Goal: Task Accomplishment & Management: Contribute content

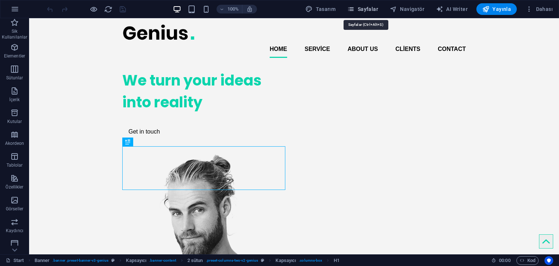
click at [363, 10] on span "Sayfalar" at bounding box center [362, 8] width 31 height 7
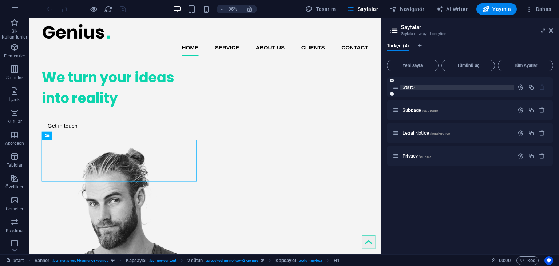
click at [405, 88] on span "Start /" at bounding box center [409, 87] width 12 height 5
click at [408, 109] on span "Subpage /subpage" at bounding box center [420, 109] width 35 height 5
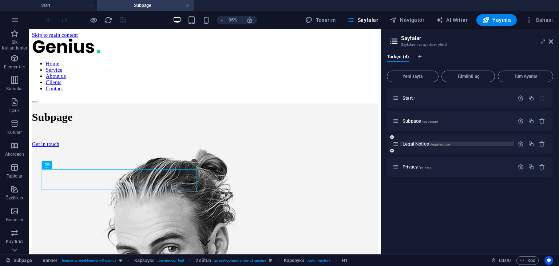
click at [413, 143] on span "Legal Notice /legal-notice" at bounding box center [426, 143] width 47 height 5
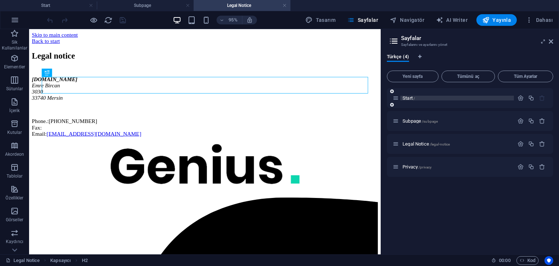
click at [410, 99] on span "Start /" at bounding box center [409, 97] width 12 height 5
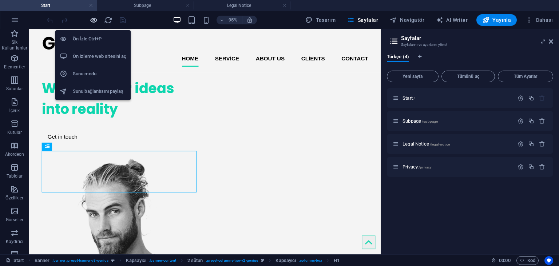
click at [91, 20] on icon "button" at bounding box center [94, 20] width 8 height 8
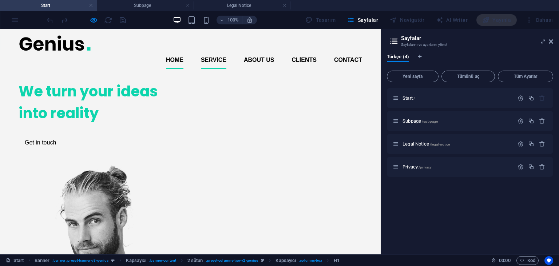
click at [218, 51] on link "Service" at bounding box center [213, 59] width 25 height 17
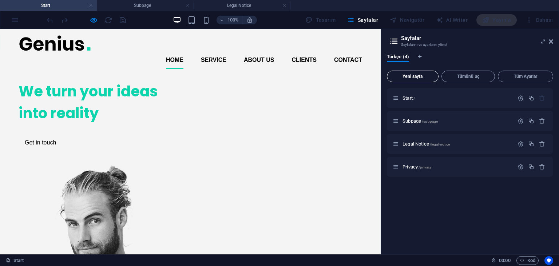
click at [412, 81] on button "Yeni sayfa" at bounding box center [413, 77] width 52 height 12
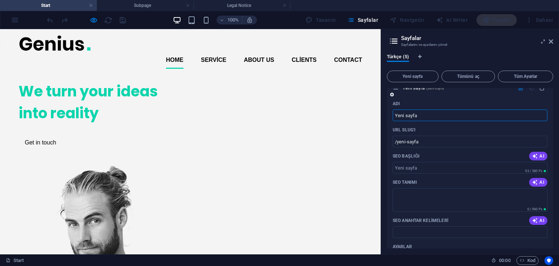
scroll to position [103, 0]
type input "36"
type input "/36"
type input "3"
type input "/"
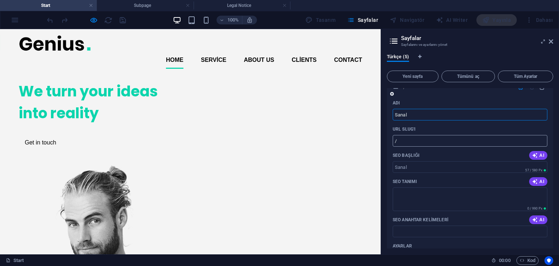
type input "Sanal"
type input "/sanal"
type input "Sanal"
type input "Sanal Tu"
type input "/sanal-tu"
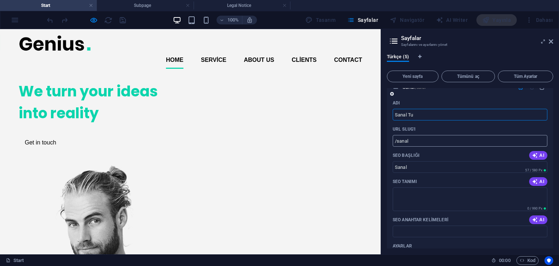
type input "Sanal Tu"
type input "Sanal Tur"
type input "/sanal-tur"
type input "Sanal Tur"
type input "Sanal Turlar"
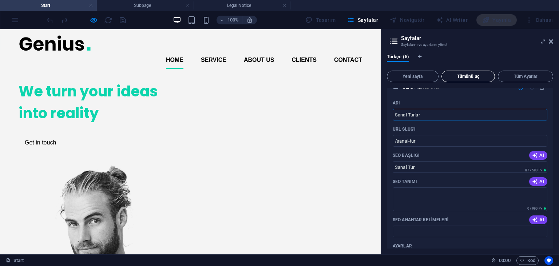
type input "/sanal-turla"
type input "Sanal Turla"
type input "Sanal Turlar"
type input "/sanal-turlar"
type input "Sanal Turlar"
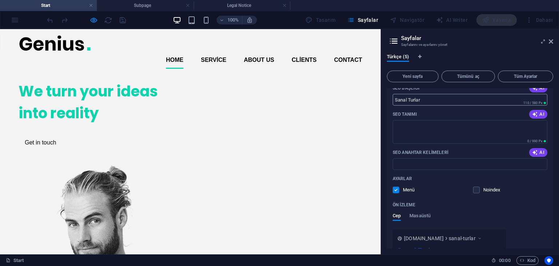
scroll to position [170, 0]
click at [438, 128] on textarea "SEO Tanımı" at bounding box center [470, 132] width 155 height 24
click at [419, 152] on p "SEO Anahtar Kelimeleri" at bounding box center [421, 154] width 56 height 6
click at [419, 160] on input "SEO Anahtar Kelimeleri" at bounding box center [470, 166] width 155 height 12
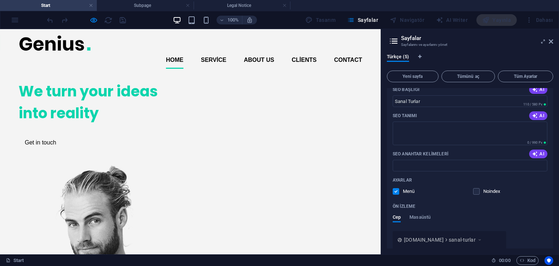
click at [419, 152] on p "SEO Anahtar Kelimeleri" at bounding box center [421, 154] width 56 height 6
click at [419, 160] on input "SEO Anahtar Kelimeleri" at bounding box center [470, 166] width 155 height 12
click at [419, 152] on p "SEO Anahtar Kelimeleri" at bounding box center [421, 154] width 56 height 6
click at [419, 160] on input "SEO Anahtar Kelimeleri" at bounding box center [470, 166] width 155 height 12
click at [413, 132] on textarea "SEO Tanımı" at bounding box center [470, 134] width 155 height 24
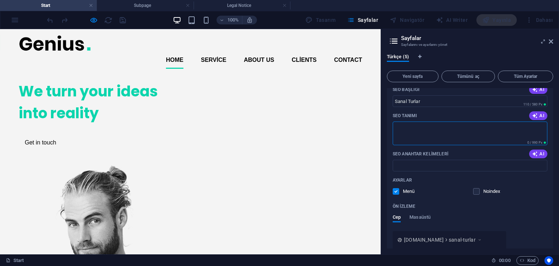
paste textarea "sanal tur 360 derece tur sanal tur hizmeti emlak sanal tur restoran sanal turu …"
type textarea "sanal tur 360 derece tur sanal tur hizmeti emlak sanal tur restoran sanal turu …"
click at [413, 132] on textarea "sanal tur 360 derece tur sanal tur hizmeti emlak sanal tur restoran sanal turu …" at bounding box center [470, 134] width 155 height 24
paste textarea "Sanal turlar ile mekanınızı 360 derece dijital ortamda keşfedin. Emlak, restora…"
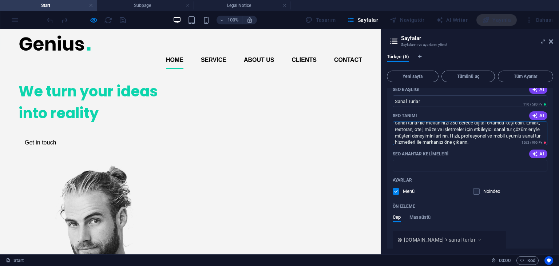
type textarea "Sanal turlar ile mekanınızı 360 derece dijital ortamda keşfedin. Emlak, restora…"
click at [408, 168] on input "SEO Anahtar Kelimeleri" at bounding box center [470, 166] width 155 height 12
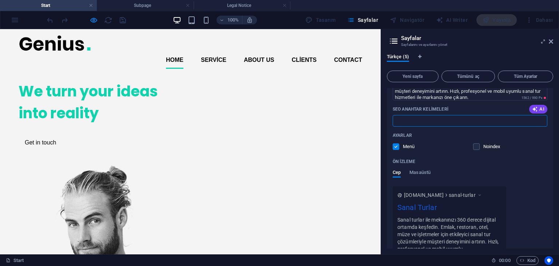
scroll to position [221, 0]
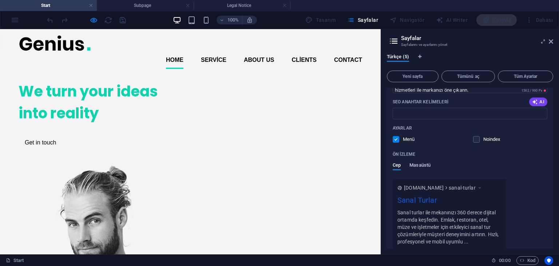
click at [416, 168] on span "Masaüstü" at bounding box center [420, 166] width 21 height 10
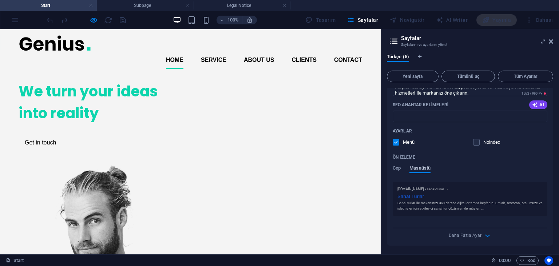
scroll to position [217, 0]
click at [401, 166] on span "Cep" at bounding box center [397, 169] width 8 height 10
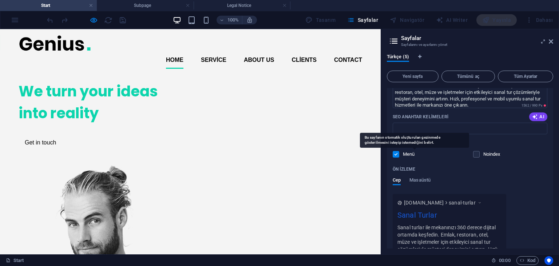
scroll to position [207, 0]
click at [417, 131] on input "SEO Anahtar Kelimeleri" at bounding box center [470, 128] width 155 height 12
paste input "sanal tur, 360 derece tur, sanal tur hizmeti, emlak sanal tur, restoran sanal t…"
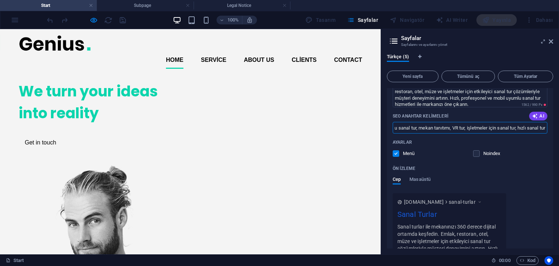
click at [417, 131] on input "sanal tur, 360 derece tur, sanal tur hizmeti, emlak sanal tur, restoran sanal t…" at bounding box center [470, 128] width 155 height 12
type input "sanal tur, 360 derece tur, sanal tur hizmeti, emlak sanal tur, restoran sanal t…"
click at [420, 177] on span "Masaüstü" at bounding box center [420, 180] width 21 height 10
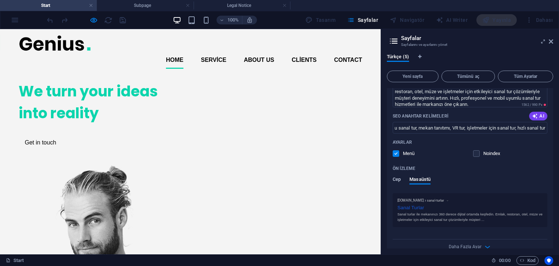
click at [398, 180] on span "Cep" at bounding box center [397, 180] width 8 height 10
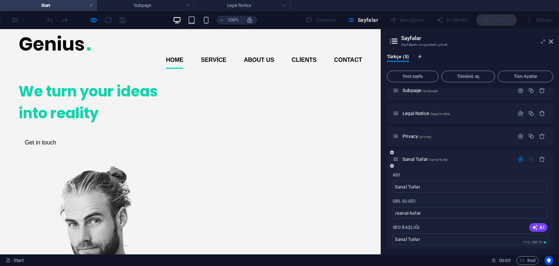
scroll to position [36, 0]
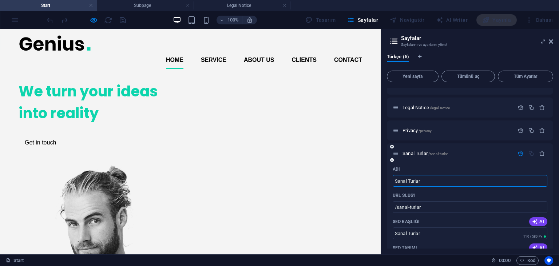
click at [440, 180] on input "Sanal Turlar" at bounding box center [470, 181] width 155 height 12
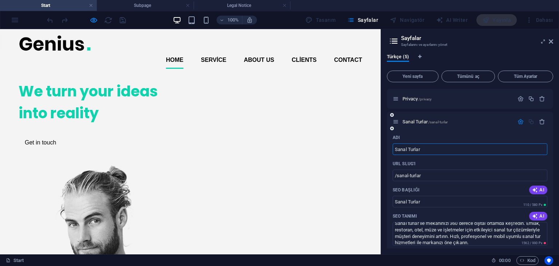
scroll to position [70, 0]
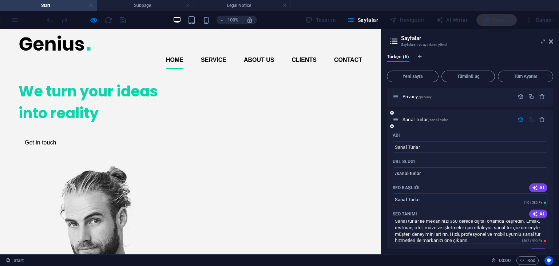
click at [430, 201] on input "Sanal Turlar" at bounding box center [470, 200] width 155 height 12
type input "Sanal Tur"
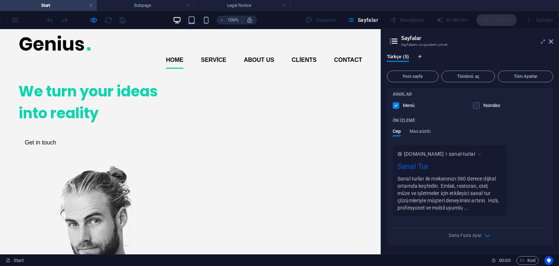
scroll to position [0, 0]
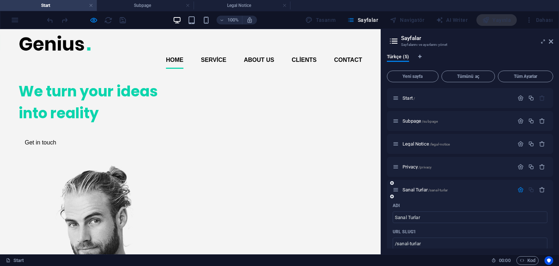
click at [454, 206] on div "Adı" at bounding box center [470, 206] width 155 height 12
click at [518, 192] on button "button" at bounding box center [521, 190] width 11 height 6
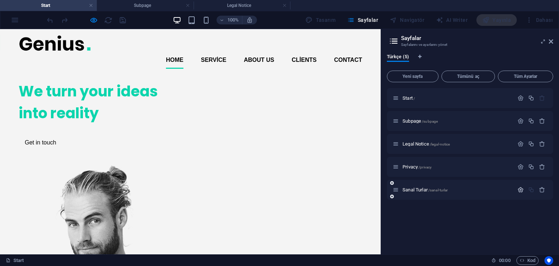
click at [522, 190] on icon "button" at bounding box center [521, 190] width 6 height 6
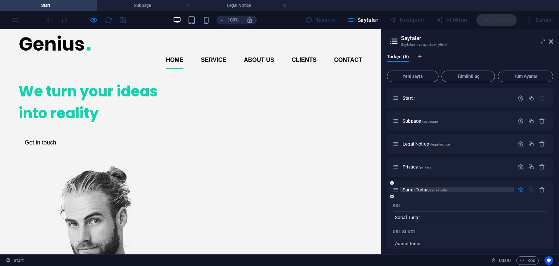
click at [452, 191] on p "Sanal Turlar /sanal-turlar" at bounding box center [457, 190] width 109 height 5
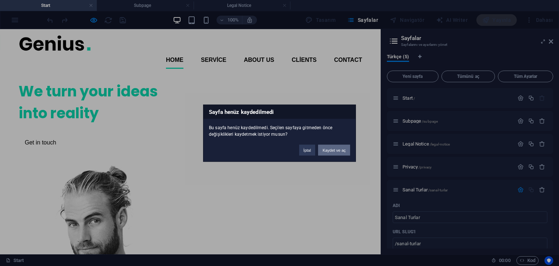
click at [338, 148] on button "Kaydet ve aç" at bounding box center [334, 150] width 32 height 11
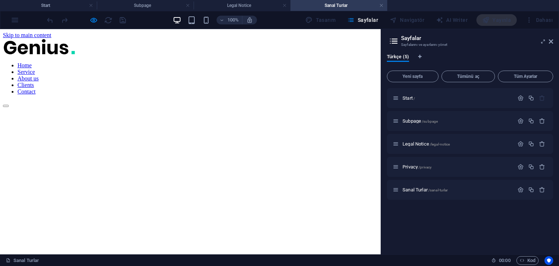
click at [14, 21] on div "100% Tasarım [PERSON_NAME] AI Writer Yayınla Dahası" at bounding box center [279, 19] width 559 height 17
click at [552, 40] on icon at bounding box center [551, 42] width 4 height 6
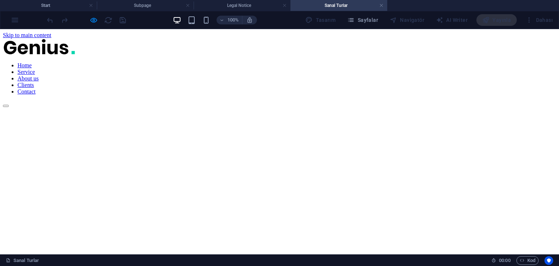
click at [9, 21] on div "100% Tasarım [PERSON_NAME] AI Writer Yayınla Dahası" at bounding box center [279, 19] width 559 height 17
click at [249, 4] on h4 "Legal Notice" at bounding box center [242, 5] width 97 height 8
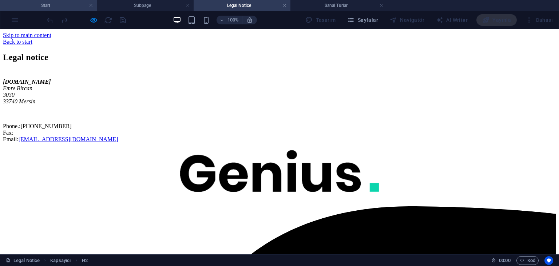
click at [57, 2] on h4 "Start" at bounding box center [48, 5] width 97 height 8
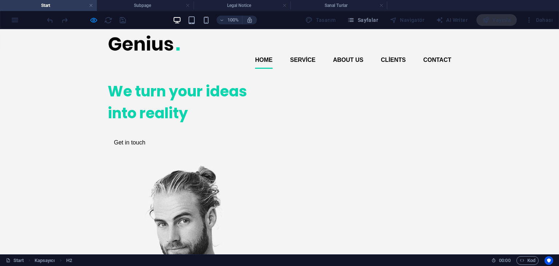
click at [15, 20] on div "100% Tasarım [PERSON_NAME] AI Writer Yayınla Dahası" at bounding box center [279, 19] width 559 height 17
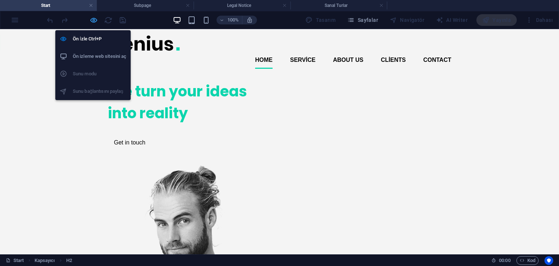
click at [94, 20] on icon "button" at bounding box center [94, 20] width 8 height 8
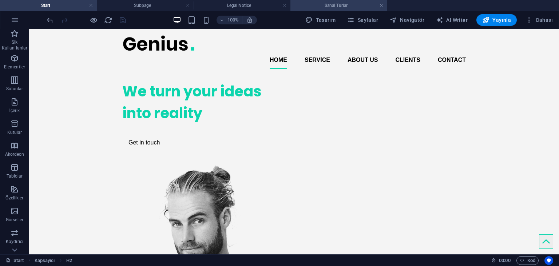
click at [338, 3] on h4 "Sanal Turlar" at bounding box center [339, 5] width 97 height 8
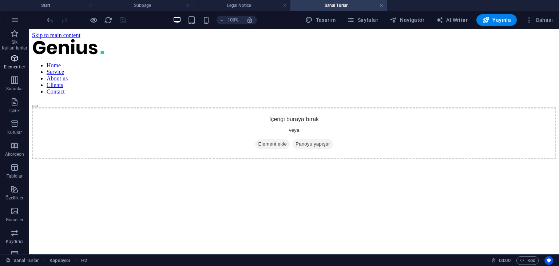
click at [13, 59] on icon "button" at bounding box center [14, 58] width 9 height 9
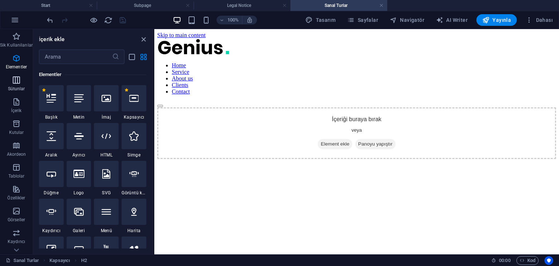
click at [20, 84] on icon "button" at bounding box center [16, 80] width 9 height 9
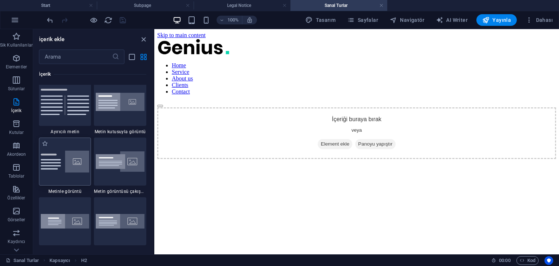
scroll to position [1341, 0]
click at [68, 171] on img at bounding box center [65, 162] width 49 height 22
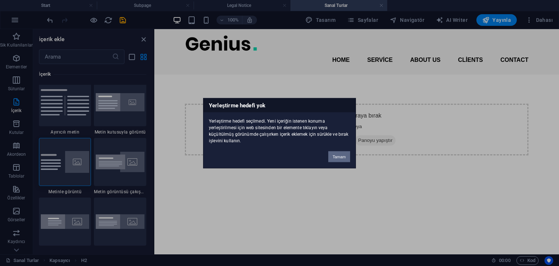
click at [343, 157] on button "Tamam" at bounding box center [340, 156] width 22 height 11
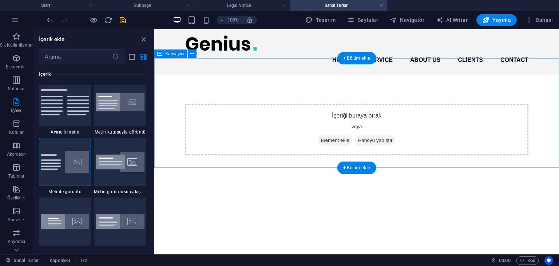
click at [321, 136] on span "Element ekle" at bounding box center [335, 141] width 35 height 10
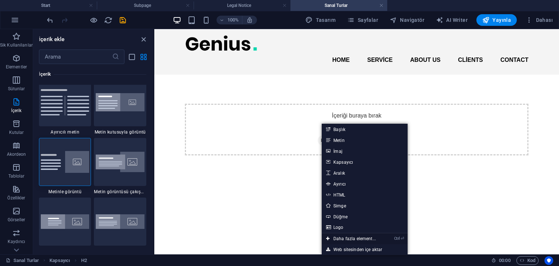
click at [330, 236] on icon at bounding box center [328, 238] width 4 height 11
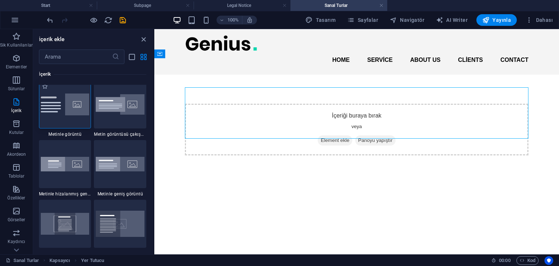
scroll to position [1374, 0]
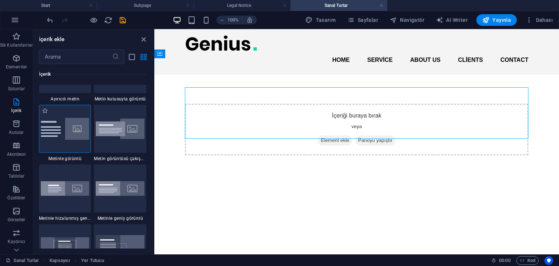
click at [69, 127] on img at bounding box center [65, 129] width 49 height 22
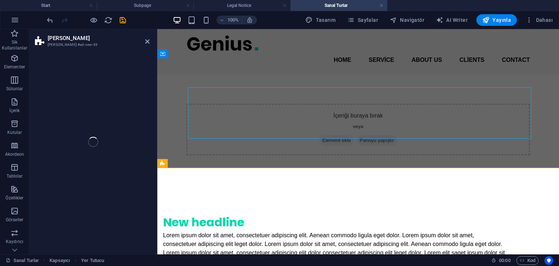
select select "rem"
select select "px"
select select "preset-text-with-image-v4-default"
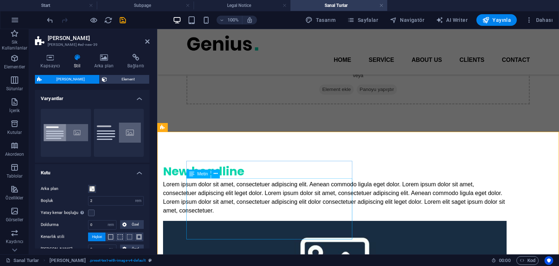
scroll to position [23, 0]
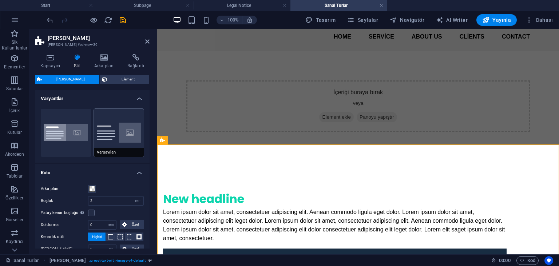
click at [122, 132] on button "Varsayılan" at bounding box center [119, 133] width 50 height 48
click at [81, 125] on button "Boxed" at bounding box center [66, 133] width 50 height 48
type input "0"
type input "2.5"
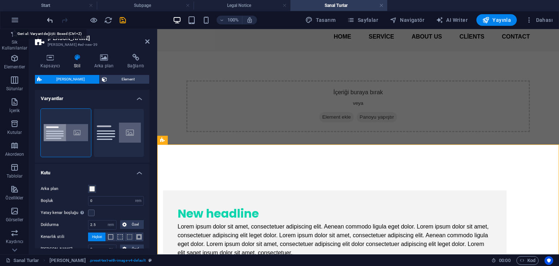
click at [49, 21] on icon "undo" at bounding box center [50, 20] width 8 height 8
type input "2"
type input "0"
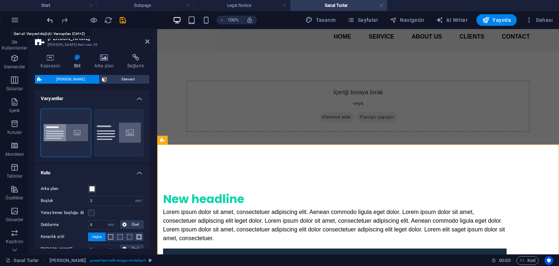
click at [49, 21] on icon "undo" at bounding box center [50, 20] width 8 height 8
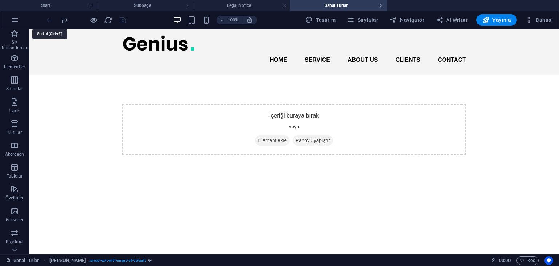
scroll to position [0, 0]
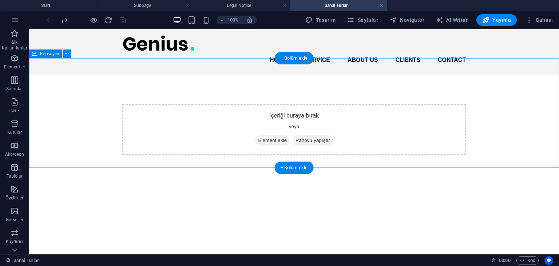
click at [264, 136] on span "Element ekle" at bounding box center [272, 141] width 35 height 10
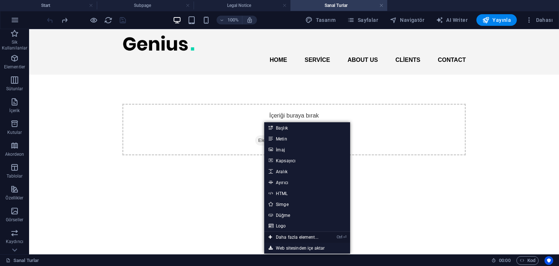
click at [311, 237] on link "Ctrl ⏎ Daha fazla element..." at bounding box center [293, 237] width 59 height 11
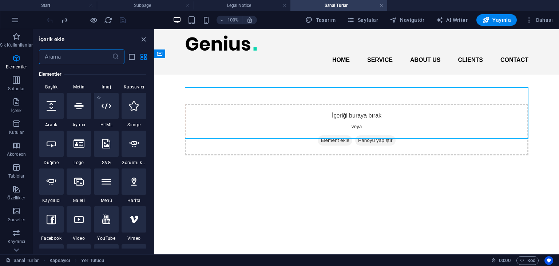
scroll to position [108, 0]
click at [47, 145] on icon at bounding box center [51, 142] width 9 height 9
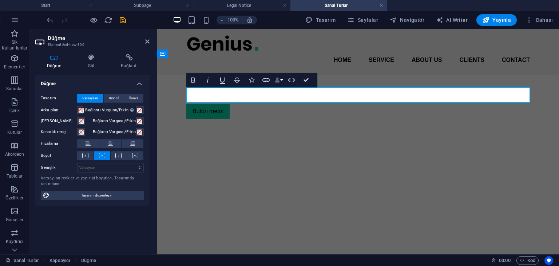
click at [281, 82] on button "Data Bindings" at bounding box center [279, 80] width 10 height 15
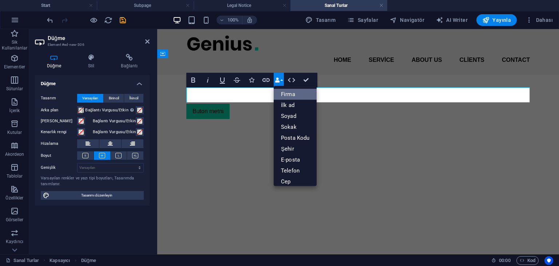
click at [283, 94] on link "Firma" at bounding box center [295, 94] width 43 height 11
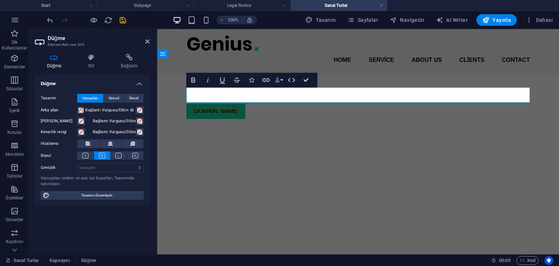
click at [280, 83] on button "Data Bindings" at bounding box center [279, 80] width 10 height 15
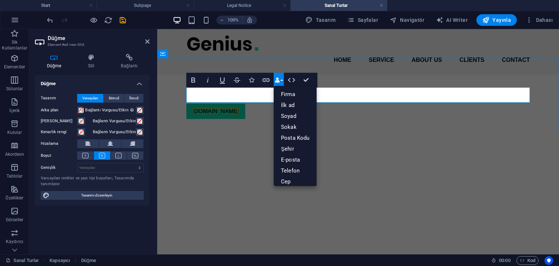
click at [244, 104] on div "[DOMAIN_NAME]" at bounding box center [358, 111] width 344 height 15
click at [48, 19] on icon "undo" at bounding box center [50, 20] width 8 height 8
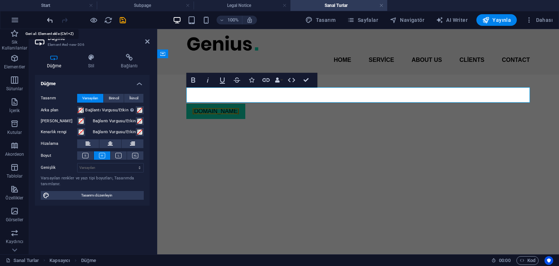
click at [48, 19] on icon "undo" at bounding box center [50, 20] width 8 height 8
click at [186, 109] on div "[DOMAIN_NAME]" at bounding box center [358, 112] width 402 height 74
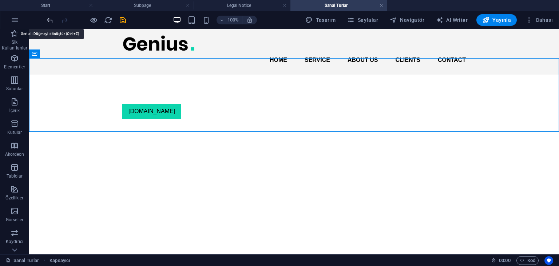
click at [50, 20] on icon "undo" at bounding box center [50, 20] width 8 height 8
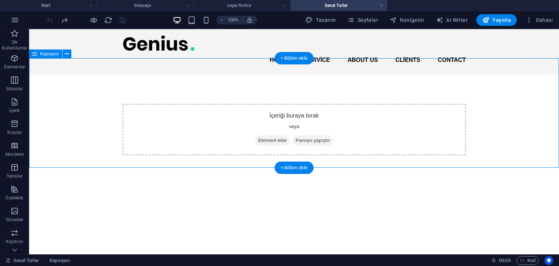
click at [265, 136] on span "Element ekle" at bounding box center [272, 141] width 35 height 10
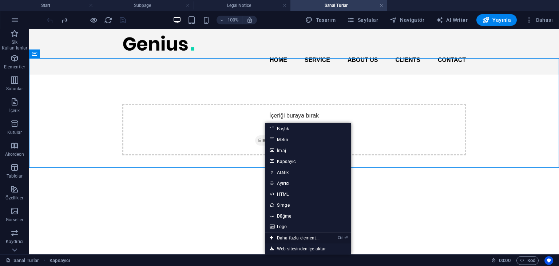
click at [288, 235] on link "Ctrl ⏎ Daha fazla element..." at bounding box center [295, 238] width 59 height 11
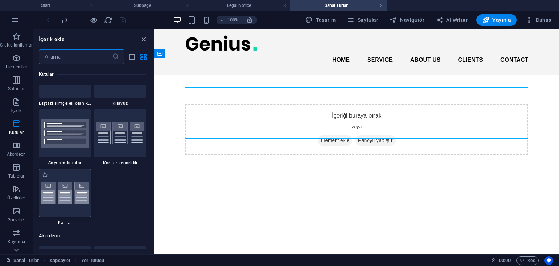
scroll to position [2172, 0]
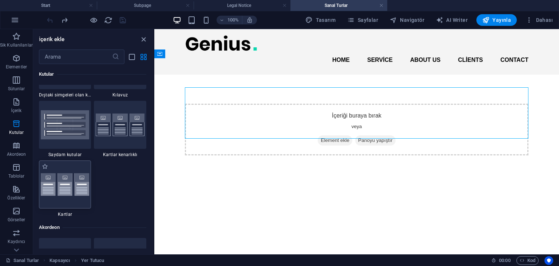
click at [60, 186] on img at bounding box center [65, 184] width 49 height 23
click at [154, 186] on div "Referans Kapsayıcı Yer Tutucu Ön ayar Kapsayıcı H2 Kapsayıcı Metin Düğme" at bounding box center [356, 141] width 405 height 225
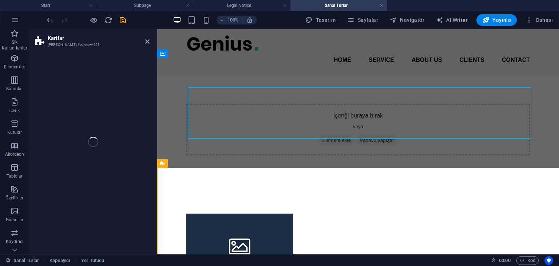
select select "rem"
select select "preset-image-boxes-v3-default"
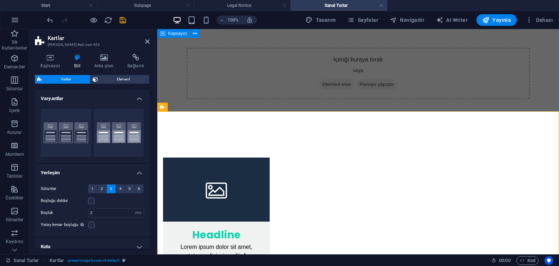
scroll to position [55, 0]
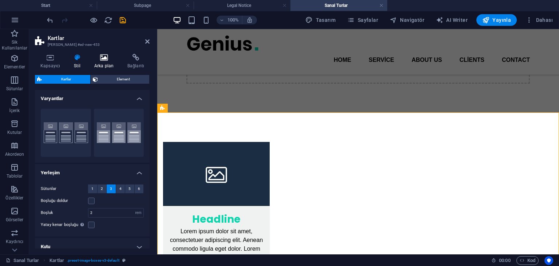
click at [110, 63] on h4 "Arka plan" at bounding box center [105, 61] width 33 height 15
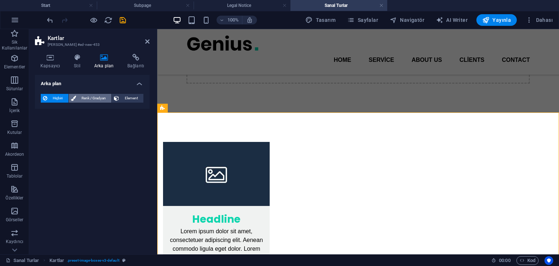
click at [84, 99] on span "Renk / Gradyan" at bounding box center [93, 98] width 31 height 9
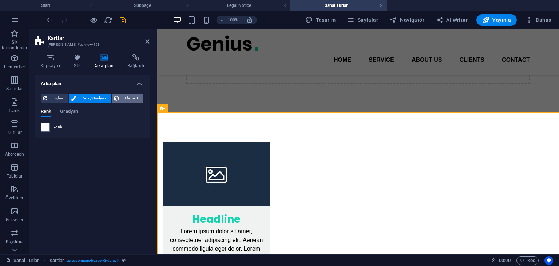
click at [123, 96] on span "Element" at bounding box center [131, 98] width 20 height 9
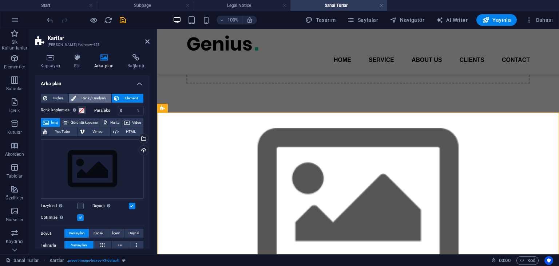
click at [99, 97] on span "Renk / Gradyan" at bounding box center [93, 98] width 31 height 9
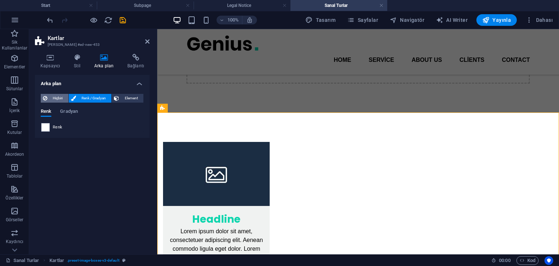
click at [61, 97] on span "Hiçbiri" at bounding box center [58, 98] width 17 height 9
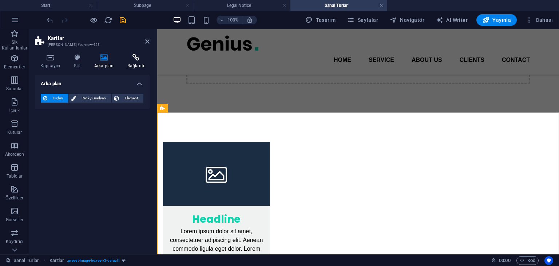
click at [133, 58] on icon at bounding box center [136, 57] width 28 height 7
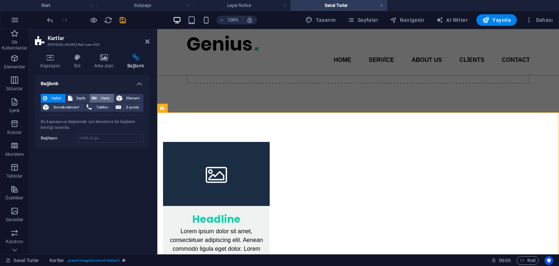
click at [91, 96] on button "Harici" at bounding box center [102, 98] width 24 height 9
select select "blank"
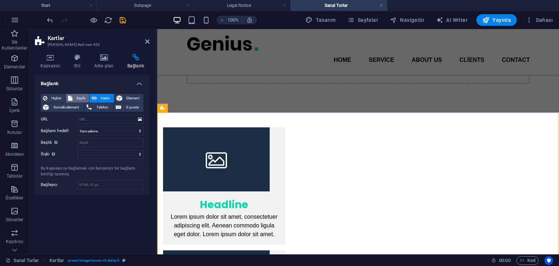
click at [82, 97] on span "Sayfa" at bounding box center [81, 98] width 13 height 9
select select
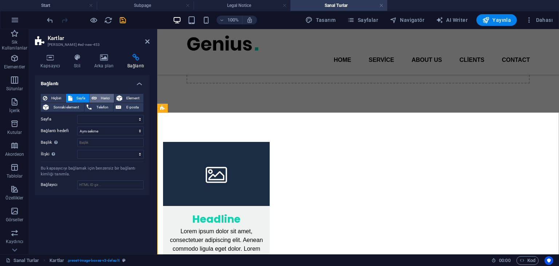
click at [99, 98] on button "Harici" at bounding box center [102, 98] width 24 height 9
select select "blank"
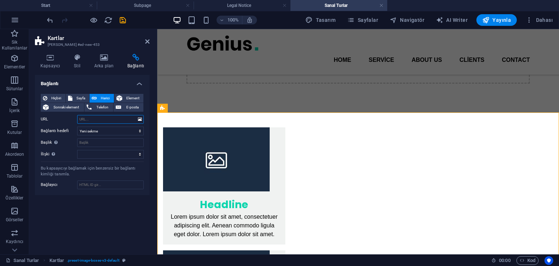
click at [92, 121] on input "URL" at bounding box center [110, 119] width 67 height 9
click at [77, 127] on select "Yeni sekme Aynı sekme Kaplama" at bounding box center [110, 131] width 67 height 9
click at [91, 134] on select "Yeni sekme Aynı sekme Kaplama" at bounding box center [110, 131] width 67 height 9
click at [96, 118] on input "URL" at bounding box center [110, 119] width 67 height 9
paste input "[URL][DOMAIN_NAME]"
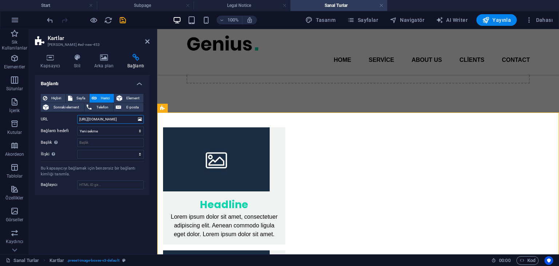
scroll to position [0, 28]
type input "[URL][DOMAIN_NAME]"
click at [100, 214] on div "Bağlantı Hiçbiri Sayfa Harici Element Sonraki element Telefon E-posta Sayfa Sta…" at bounding box center [92, 162] width 115 height 174
click at [72, 169] on div "Bu kapsayıcıyı bağlamak için benzersiz bir bağlantı kimliği tanımla." at bounding box center [92, 172] width 103 height 12
click at [92, 184] on input "Bağlayıcı" at bounding box center [110, 185] width 67 height 9
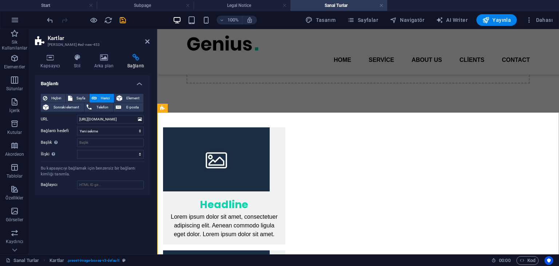
click at [82, 209] on div "Bağlantı Hiçbiri Sayfa Harici Element Sonraki element Telefon E-posta Sayfa Sta…" at bounding box center [92, 162] width 115 height 174
click at [140, 82] on h4 "Bağlantı" at bounding box center [92, 81] width 115 height 13
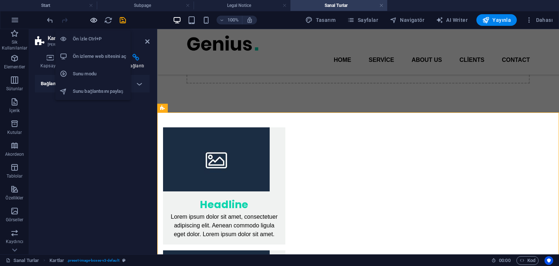
click at [93, 18] on icon "button" at bounding box center [94, 20] width 8 height 8
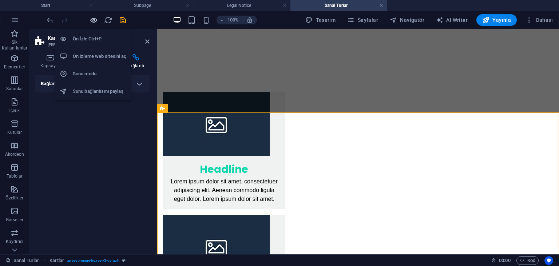
scroll to position [46, 0]
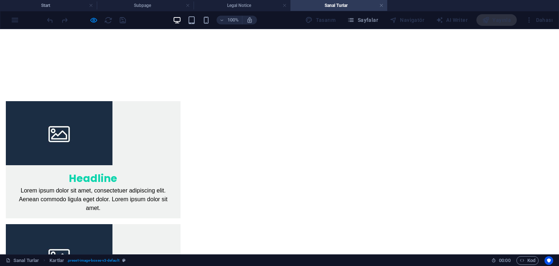
click at [113, 127] on img at bounding box center [59, 133] width 107 height 64
click at [113, 141] on img at bounding box center [59, 133] width 107 height 64
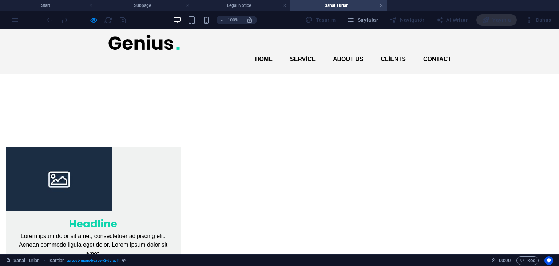
scroll to position [0, 0]
click at [113, 187] on img at bounding box center [59, 179] width 107 height 64
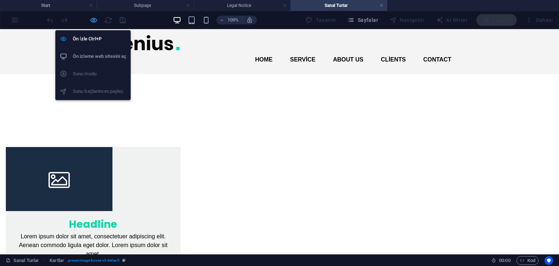
click at [93, 20] on icon "button" at bounding box center [94, 20] width 8 height 8
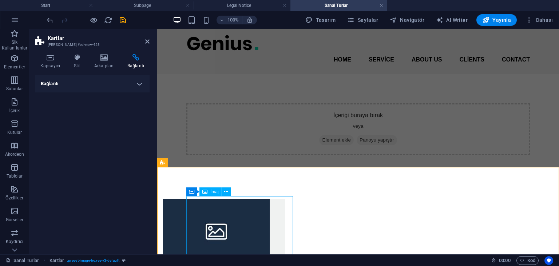
scroll to position [13, 0]
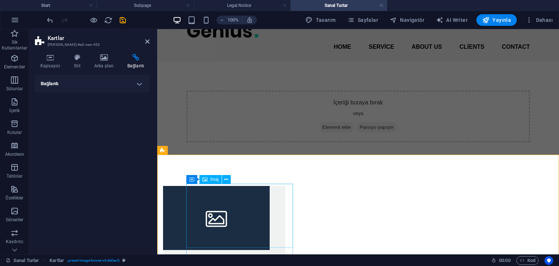
click at [211, 180] on div "İmaj" at bounding box center [211, 179] width 22 height 9
click at [224, 180] on button at bounding box center [226, 179] width 9 height 9
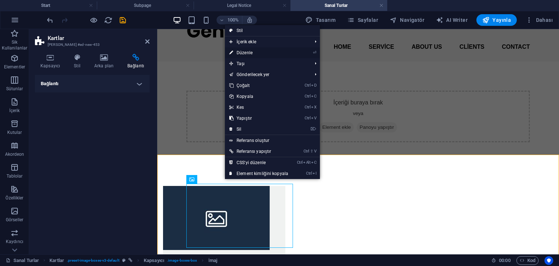
click at [251, 51] on link "⏎ Düzenle" at bounding box center [259, 52] width 68 height 11
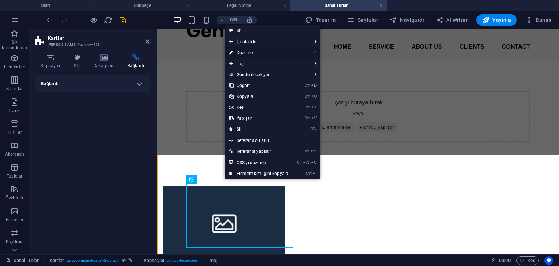
select select "%"
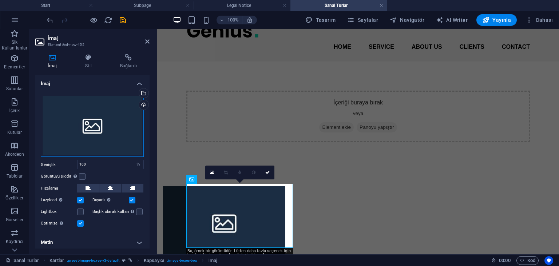
click at [97, 126] on div "Dosyaları buraya sürükleyin, dosyaları seçmek için tıklayın veya Dosyalardan ya…" at bounding box center [92, 125] width 103 height 63
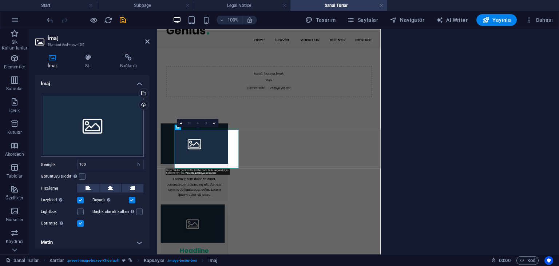
scroll to position [0, 0]
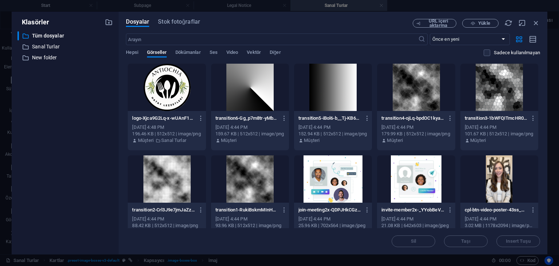
click at [176, 85] on div at bounding box center [167, 87] width 78 height 47
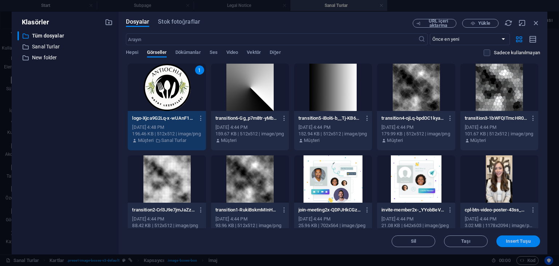
click at [511, 239] on span "Insert Tuşu" at bounding box center [518, 241] width 24 height 4
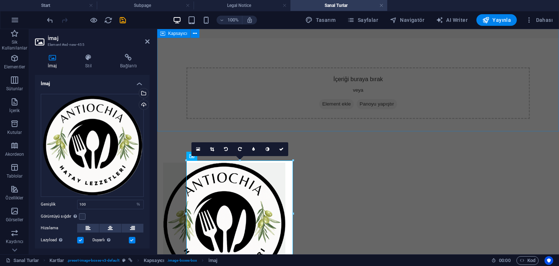
scroll to position [58, 0]
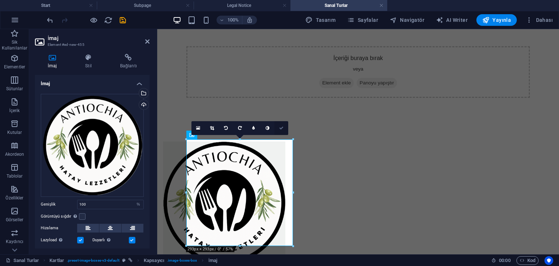
click at [282, 128] on icon at bounding box center [281, 128] width 4 height 4
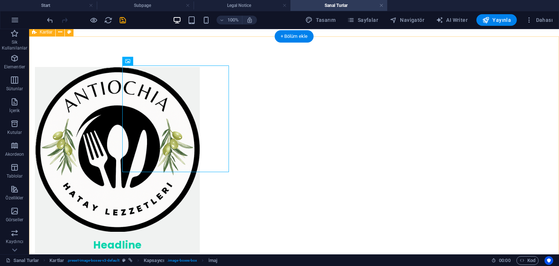
scroll to position [140, 0]
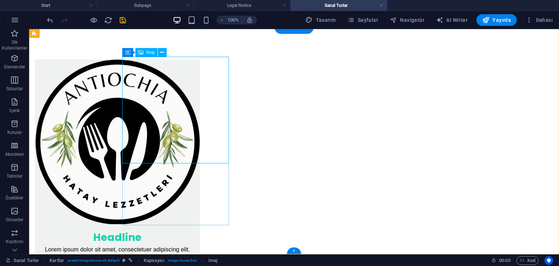
click at [169, 113] on figure at bounding box center [117, 141] width 165 height 165
click at [149, 53] on span "İmaj" at bounding box center [150, 52] width 8 height 4
click at [165, 51] on button at bounding box center [162, 52] width 9 height 9
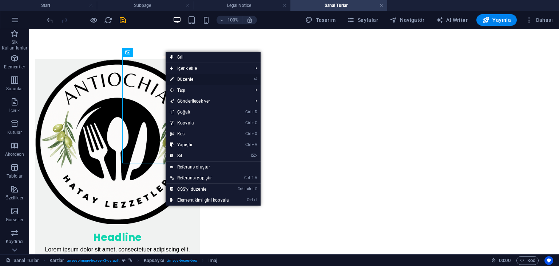
click at [191, 77] on link "⏎ Düzenle" at bounding box center [200, 79] width 68 height 11
select select "%"
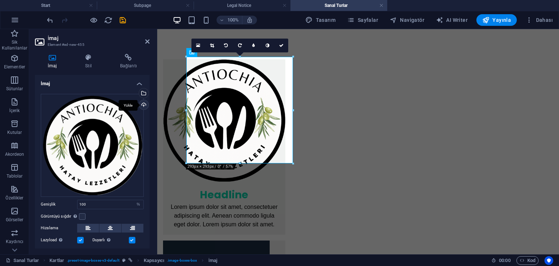
click at [144, 103] on div "Yükle" at bounding box center [143, 105] width 11 height 11
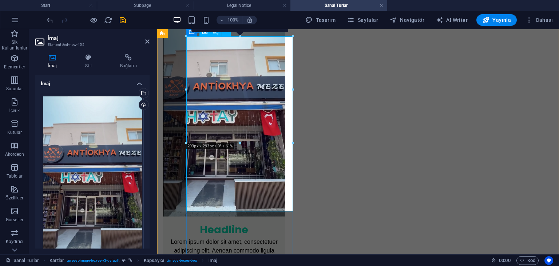
scroll to position [185, 0]
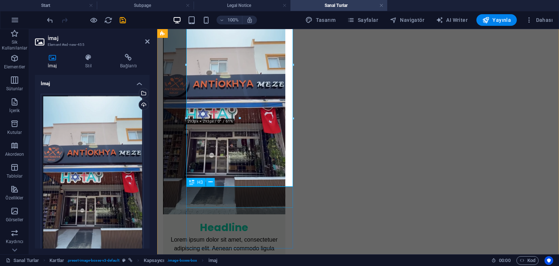
click at [195, 182] on div "H3" at bounding box center [195, 182] width 19 height 9
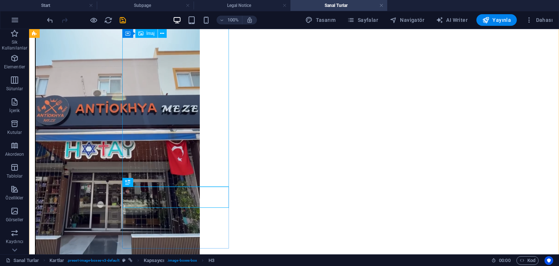
drag, startPoint x: 195, startPoint y: 181, endPoint x: 183, endPoint y: 168, distance: 17.0
click at [138, 111] on figure at bounding box center [117, 149] width 165 height 271
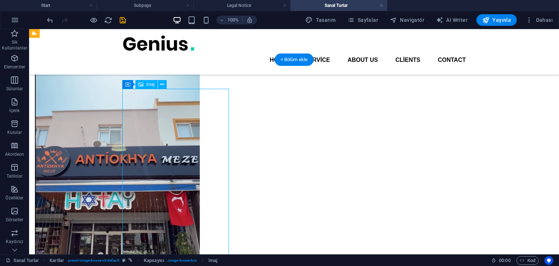
scroll to position [119, 0]
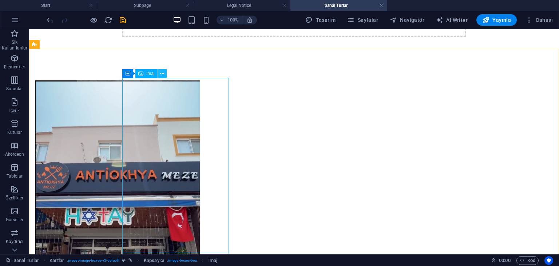
click at [164, 75] on icon at bounding box center [162, 74] width 4 height 8
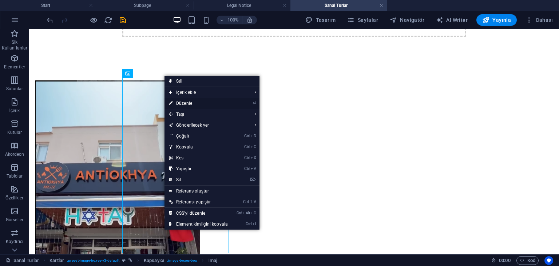
click at [175, 106] on link "⏎ Düzenle" at bounding box center [199, 103] width 68 height 11
select select "%"
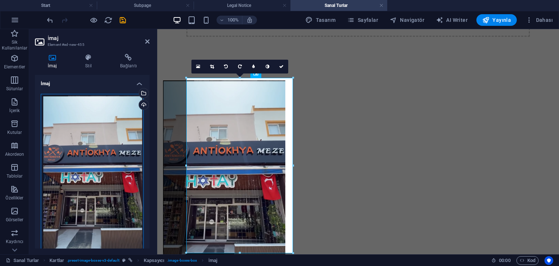
click at [91, 126] on div "Dosyaları buraya sürükleyin, dosyaları seçmek için tıklayın veya Dosyalardan ya…" at bounding box center [92, 177] width 103 height 167
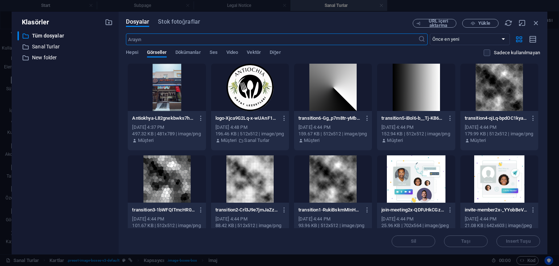
scroll to position [58, 0]
click at [538, 23] on icon "button" at bounding box center [537, 23] width 8 height 8
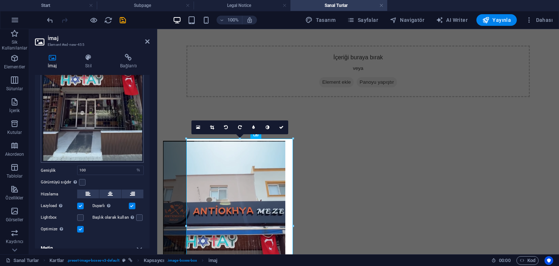
scroll to position [106, 0]
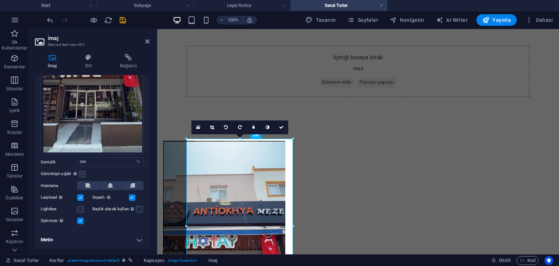
click at [83, 175] on label at bounding box center [82, 174] width 7 height 7
click at [0, 0] on input "Görüntüyü sığdır Görüntüyü otomatik olarak sabit bir genişliğe ve yüksekliğe sı…" at bounding box center [0, 0] width 0 height 0
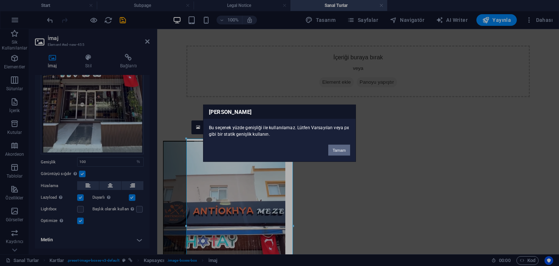
click at [338, 152] on button "Tamam" at bounding box center [340, 150] width 22 height 11
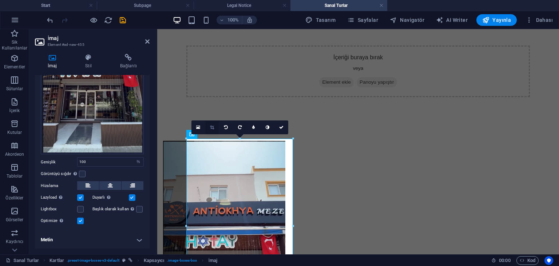
click at [210, 129] on link at bounding box center [212, 128] width 14 height 14
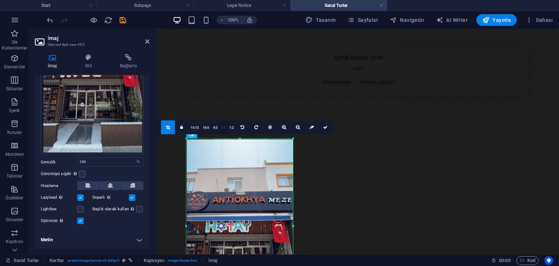
click at [225, 127] on link "1:1" at bounding box center [223, 128] width 8 height 14
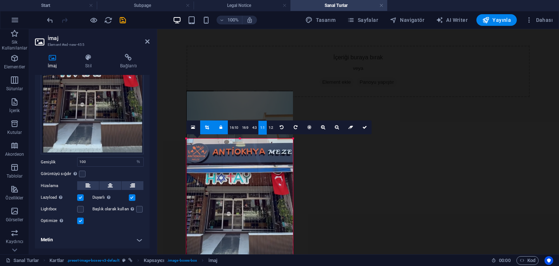
drag, startPoint x: 186, startPoint y: 139, endPoint x: 176, endPoint y: 187, distance: 49.1
click at [176, 187] on div "Referans Kapsayıcı Yer Tutucu Ön ayar Kapsayıcı H2 Kapsayıcı Metin Düğme Kartla…" at bounding box center [358, 113] width 402 height 284
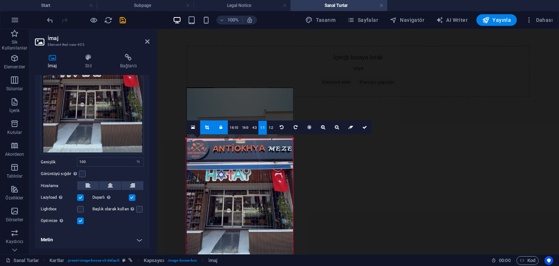
drag, startPoint x: 194, startPoint y: 139, endPoint x: 294, endPoint y: 142, distance: 99.5
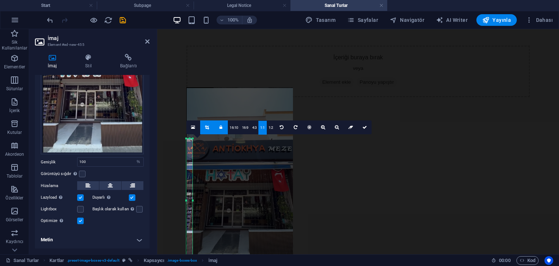
click at [224, 130] on link at bounding box center [221, 128] width 14 height 14
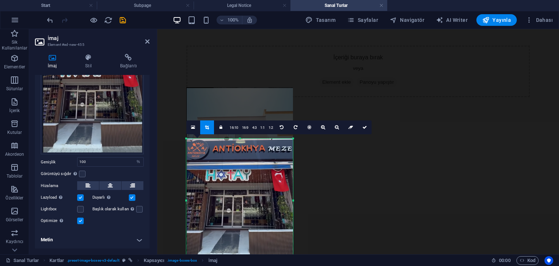
drag, startPoint x: 192, startPoint y: 201, endPoint x: 295, endPoint y: 189, distance: 103.9
click at [293, 189] on div "180 170 160 150 140 130 120 110 100 90 80 70 60 50 40 30 20 10 0 -10 -20 -30 -4…" at bounding box center [239, 201] width 107 height 124
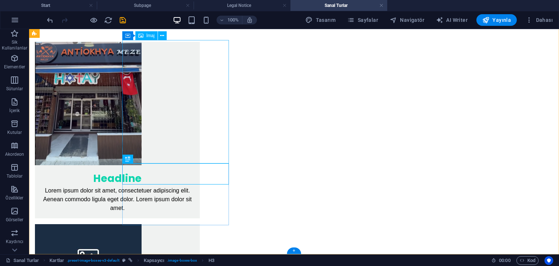
scroll to position [157, 0]
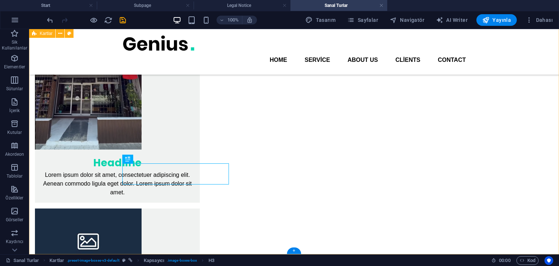
click at [87, 173] on div "Headline Lorem ipsum dolor sit amet, consectetuer adipiscing elit. Aenean commo…" at bounding box center [294, 238] width 530 height 452
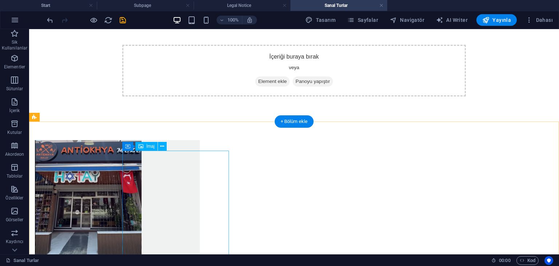
scroll to position [68, 0]
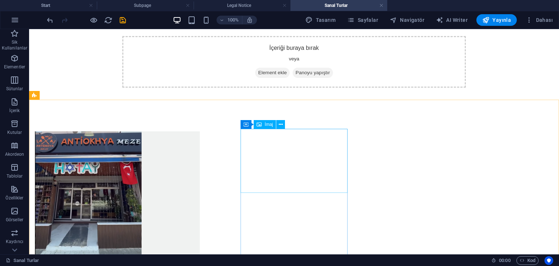
click at [263, 125] on div "İmaj" at bounding box center [265, 124] width 22 height 9
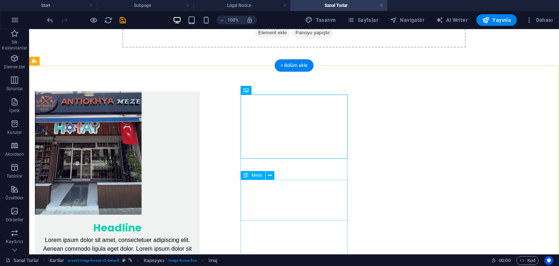
scroll to position [109, 0]
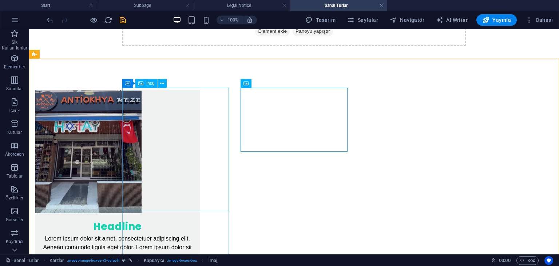
click at [146, 82] on span "İmaj" at bounding box center [150, 83] width 8 height 4
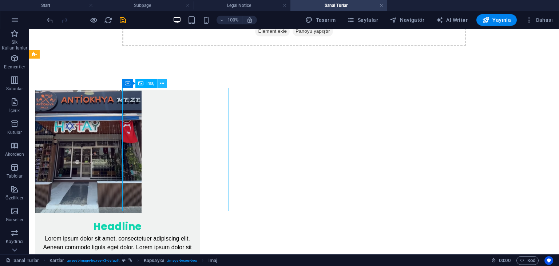
click at [162, 85] on icon at bounding box center [162, 84] width 4 height 8
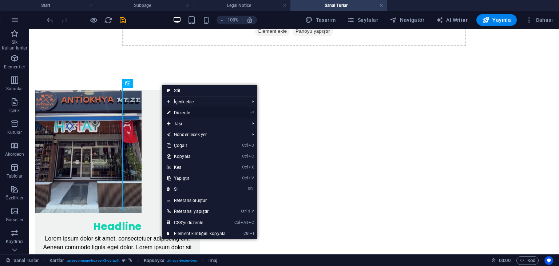
click at [183, 111] on link "⏎ Düzenle" at bounding box center [196, 112] width 68 height 11
select select "px"
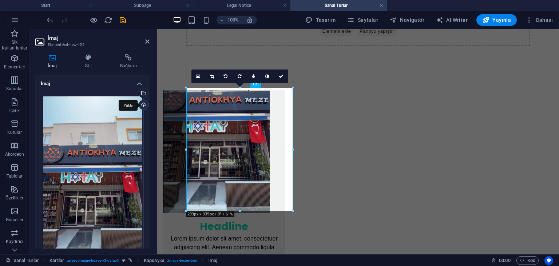
click at [143, 102] on div "Yükle" at bounding box center [143, 105] width 11 height 11
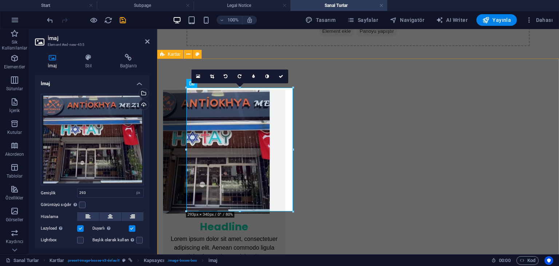
drag, startPoint x: 343, startPoint y: 178, endPoint x: 180, endPoint y: 149, distance: 165.3
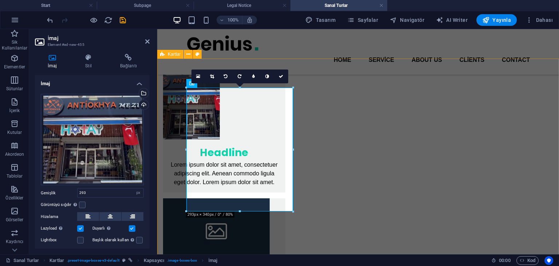
scroll to position [98, 0]
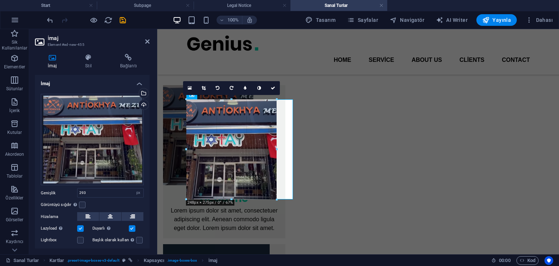
type input "248"
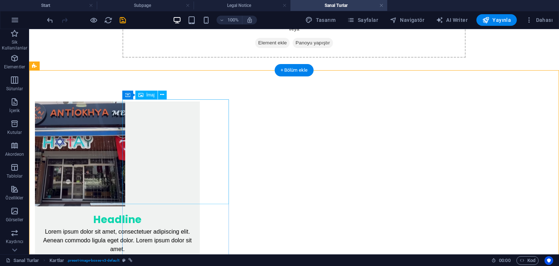
click at [188, 146] on figure at bounding box center [117, 154] width 165 height 105
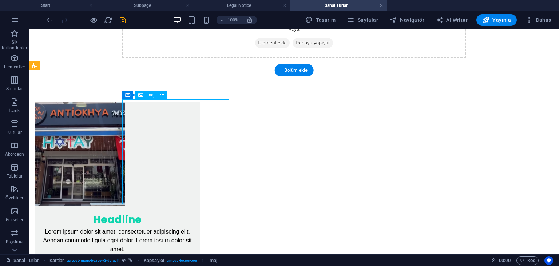
click at [188, 146] on figure at bounding box center [117, 154] width 165 height 105
select select "px"
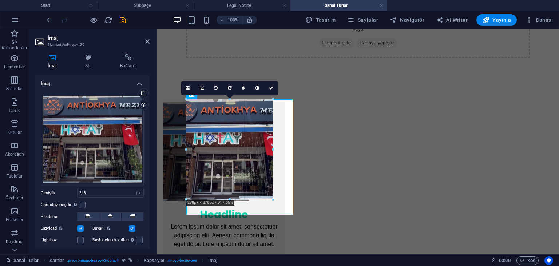
drag, startPoint x: 276, startPoint y: 151, endPoint x: 272, endPoint y: 155, distance: 6.2
type input "236"
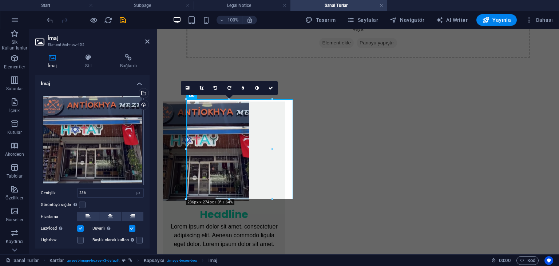
click at [120, 123] on div "Dosyaları buraya sürükleyin, dosyaları seçmek için tıklayın veya Dosyalardan ya…" at bounding box center [92, 140] width 103 height 92
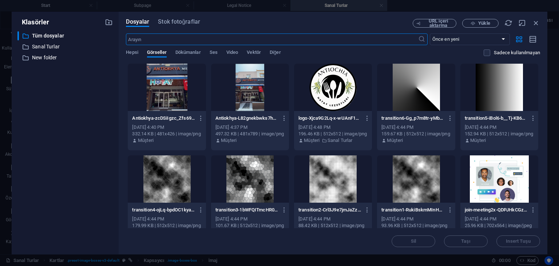
scroll to position [0, 0]
click at [256, 94] on div at bounding box center [250, 87] width 78 height 47
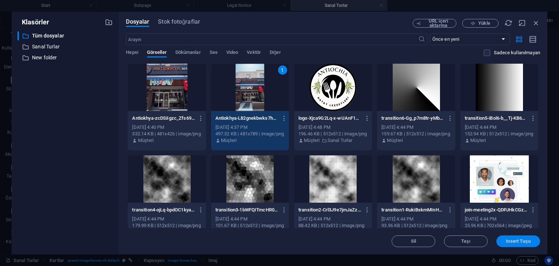
click at [526, 241] on span "Insert Tuşu" at bounding box center [518, 241] width 24 height 4
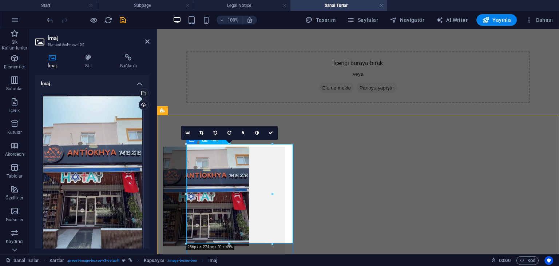
scroll to position [87, 0]
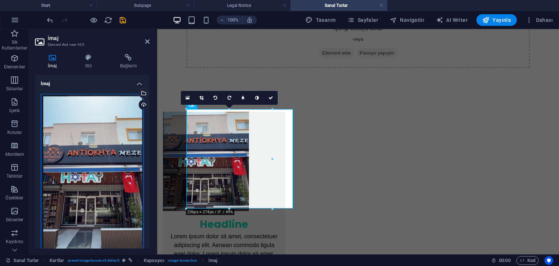
click at [103, 170] on div "Dosyaları buraya sürükleyin, dosyaları seçmek için tıklayın veya Dosyalardan ya…" at bounding box center [92, 177] width 103 height 167
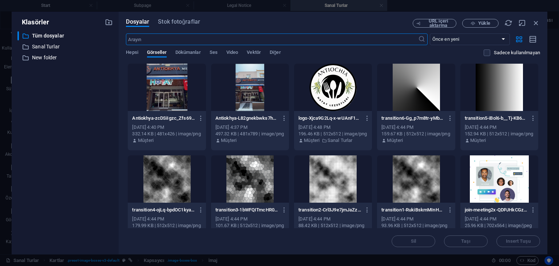
scroll to position [0, 0]
click at [239, 77] on div at bounding box center [250, 87] width 78 height 47
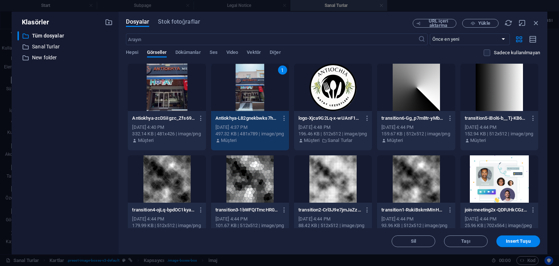
click at [241, 82] on div "1" at bounding box center [250, 87] width 78 height 47
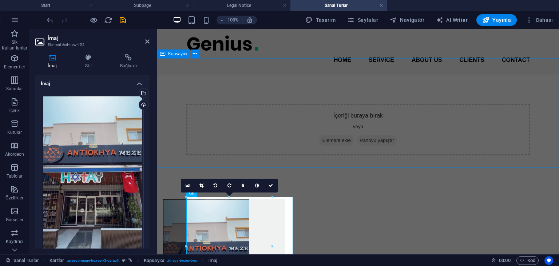
click at [241, 82] on div "İçeriği buraya bırak veya Element ekle Panoyu yapıştır" at bounding box center [358, 130] width 402 height 110
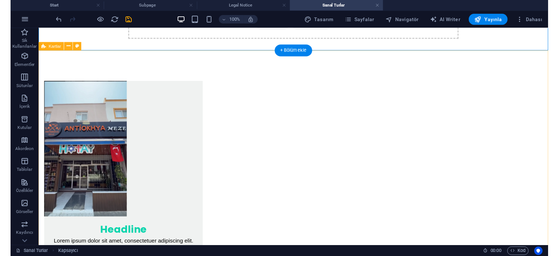
scroll to position [117, 0]
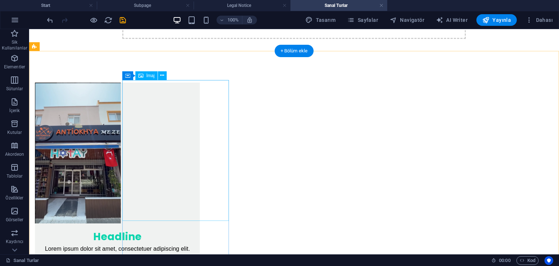
click at [200, 177] on figure at bounding box center [117, 153] width 165 height 141
click at [182, 162] on figure at bounding box center [117, 153] width 165 height 141
click at [155, 114] on figure at bounding box center [117, 153] width 165 height 141
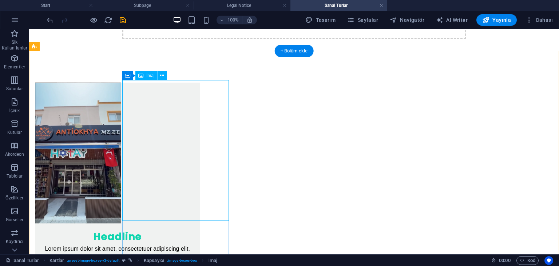
select select "px"
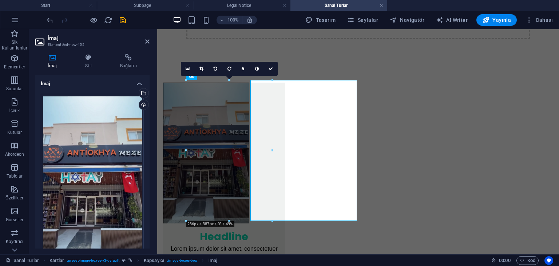
click at [155, 114] on div "İmaj Stil Bağlantı İmaj Dosyaları buraya sürükleyin, dosyaları seçmek için tıkl…" at bounding box center [92, 151] width 126 height 207
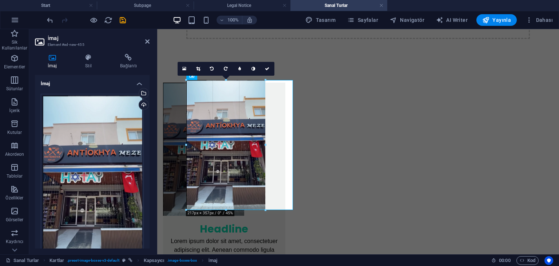
drag, startPoint x: 229, startPoint y: 221, endPoint x: 229, endPoint y: 217, distance: 4.4
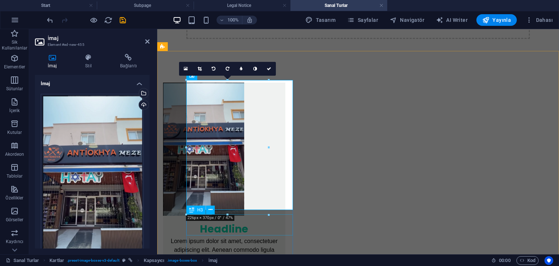
type input "225"
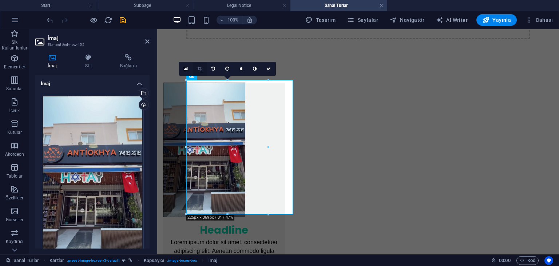
click at [197, 67] on link at bounding box center [200, 69] width 14 height 14
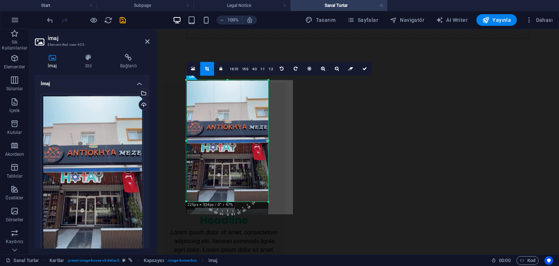
drag, startPoint x: 228, startPoint y: 215, endPoint x: 228, endPoint y: 201, distance: 13.5
click at [228, 201] on div at bounding box center [227, 202] width 82 height 3
click at [141, 105] on div "Yükle" at bounding box center [143, 105] width 11 height 11
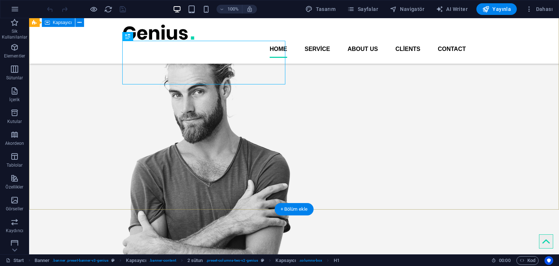
scroll to position [100, 0]
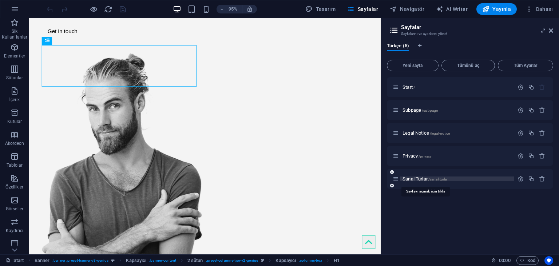
click at [435, 180] on span "/sanal-turlar" at bounding box center [439, 179] width 20 height 4
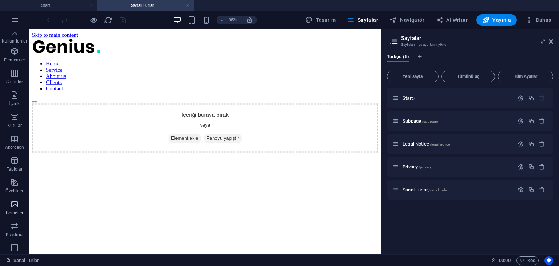
scroll to position [0, 0]
click at [9, 76] on span "Sütunlar" at bounding box center [14, 84] width 29 height 17
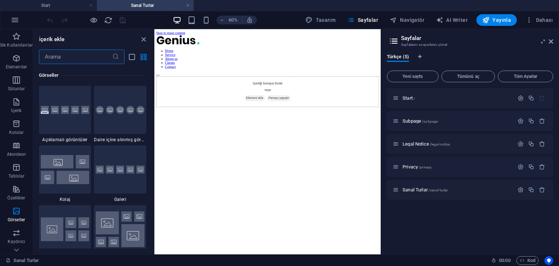
scroll to position [3692, 0]
click at [58, 132] on div at bounding box center [65, 110] width 52 height 48
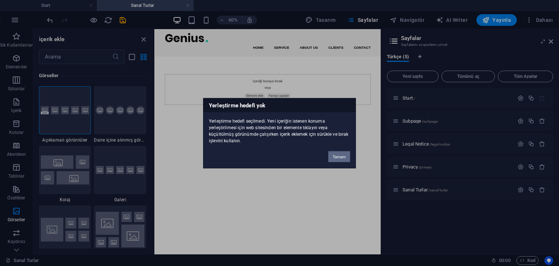
click at [336, 157] on button "Tamam" at bounding box center [340, 156] width 22 height 11
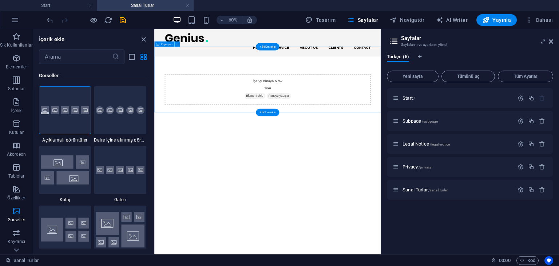
click at [318, 136] on span "Element ekle" at bounding box center [322, 141] width 35 height 10
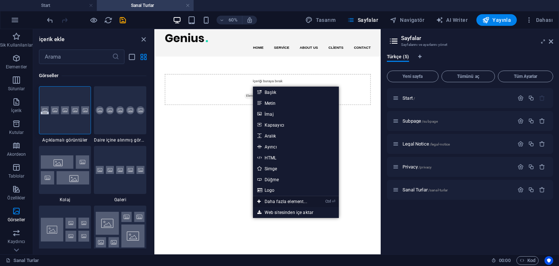
click at [282, 199] on link "Ctrl ⏎ Daha fazla element..." at bounding box center [282, 201] width 59 height 11
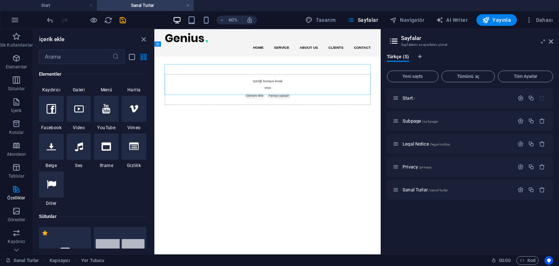
scroll to position [77, 0]
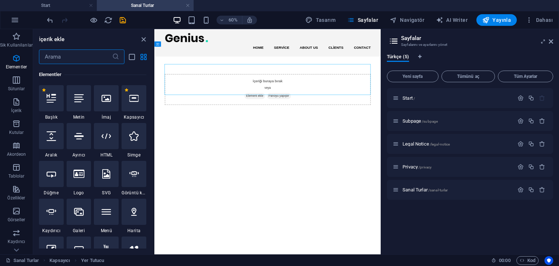
click at [59, 56] on input "text" at bounding box center [75, 57] width 73 height 15
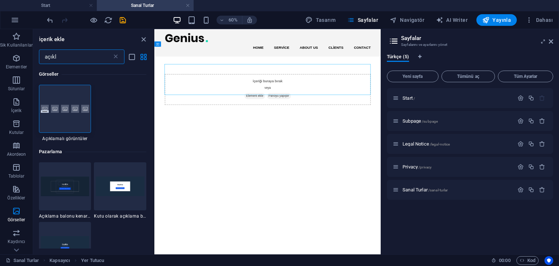
scroll to position [0, 0]
type input "açıkl"
click at [73, 117] on div at bounding box center [65, 109] width 52 height 48
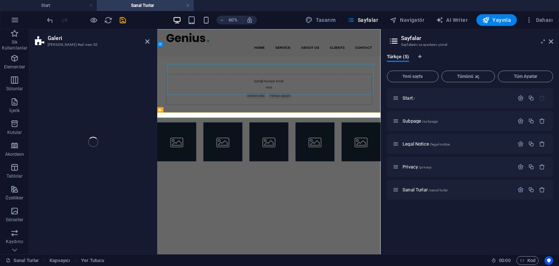
select select "rem"
select select "preset-gallery-v3-captions"
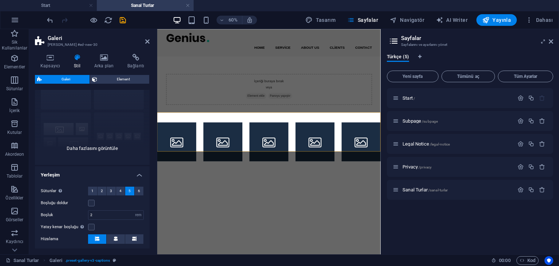
scroll to position [48, 0]
click at [86, 146] on div "Açıklamalar Daire Kolaj Varsayılan Kılavuz Kılavuz kaydırıldı" at bounding box center [92, 109] width 115 height 109
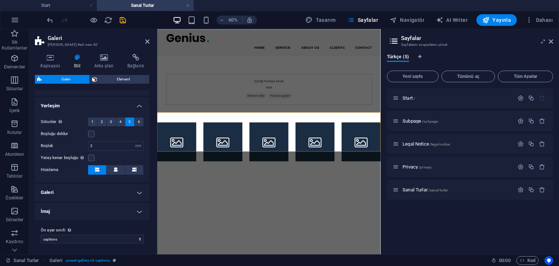
scroll to position [0, 0]
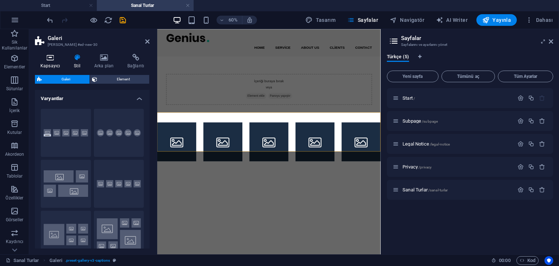
click at [53, 59] on icon at bounding box center [50, 57] width 31 height 7
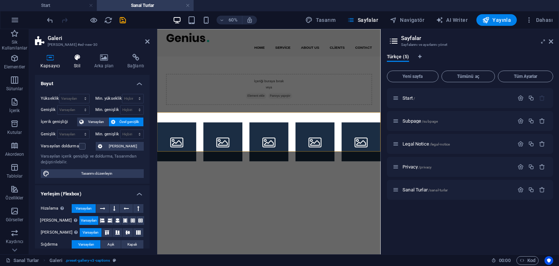
click at [80, 64] on h4 "Stil" at bounding box center [78, 61] width 20 height 15
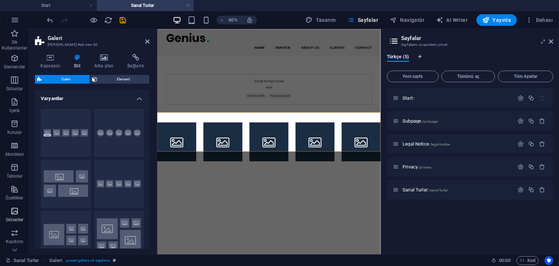
click at [15, 216] on span "Görseller" at bounding box center [14, 215] width 29 height 17
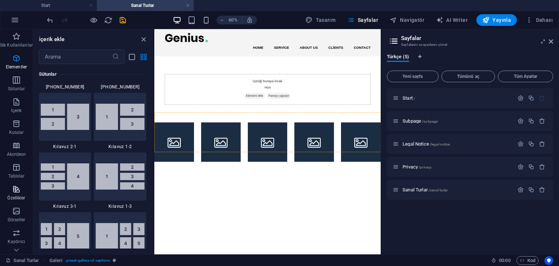
click at [11, 193] on span "Özellikler" at bounding box center [16, 193] width 33 height 17
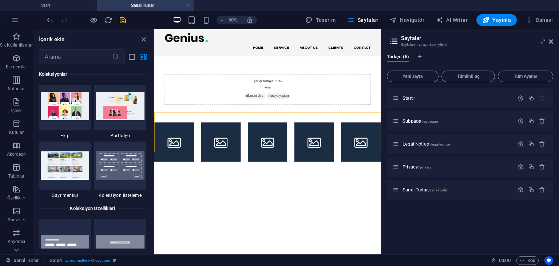
scroll to position [6802, 0]
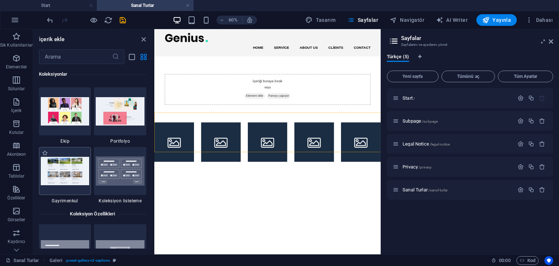
click at [64, 183] on img at bounding box center [65, 171] width 49 height 28
click at [67, 173] on img at bounding box center [65, 171] width 49 height 28
click at [63, 182] on img at bounding box center [65, 171] width 49 height 28
click at [306, 136] on span "Element ekle" at bounding box center [322, 141] width 35 height 10
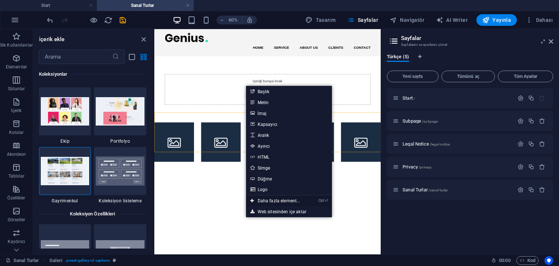
click at [262, 198] on link "Ctrl ⏎ Daha fazla element..." at bounding box center [275, 201] width 59 height 11
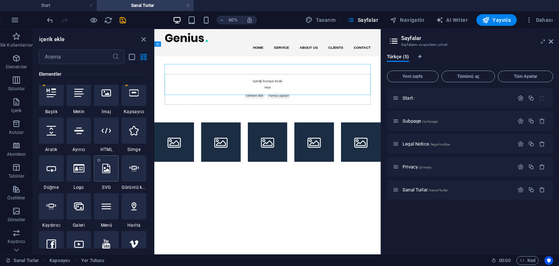
scroll to position [77, 0]
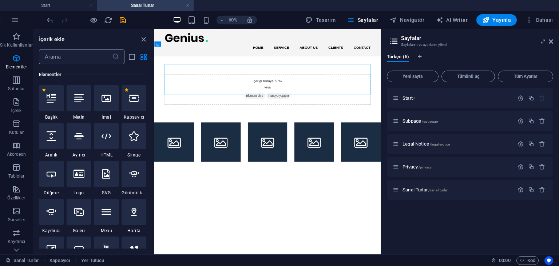
click at [55, 63] on input "text" at bounding box center [75, 57] width 73 height 15
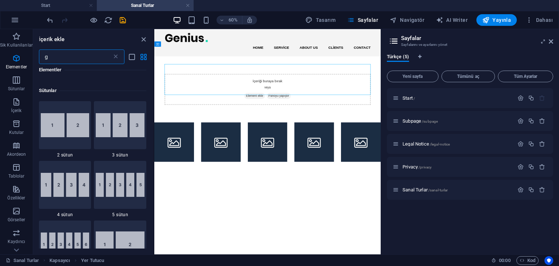
scroll to position [0, 0]
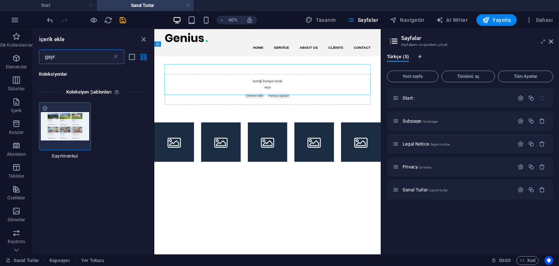
type input "gayr"
click at [69, 112] on img at bounding box center [65, 126] width 49 height 28
click at [66, 123] on img at bounding box center [65, 126] width 49 height 28
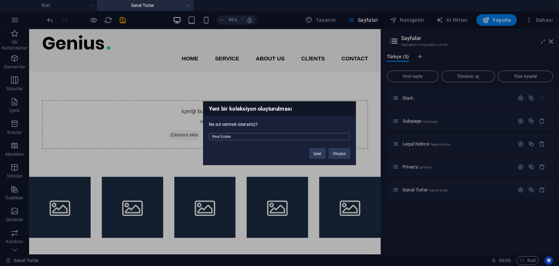
click at [264, 138] on input "Real Estate" at bounding box center [279, 136] width 141 height 7
type input "Sanal Turlar"
click at [341, 153] on button "Oluştur" at bounding box center [339, 153] width 21 height 11
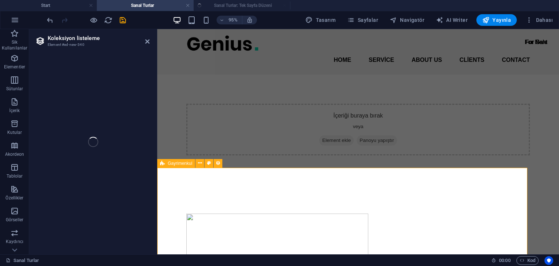
select select "createdAt_DESC"
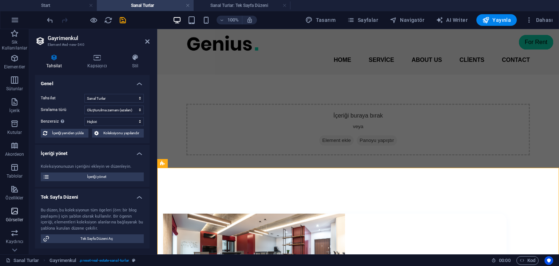
click at [12, 210] on icon "button" at bounding box center [14, 211] width 9 height 9
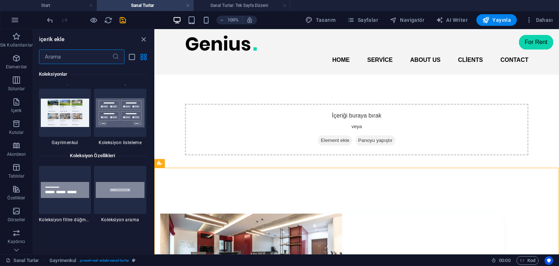
scroll to position [6861, 0]
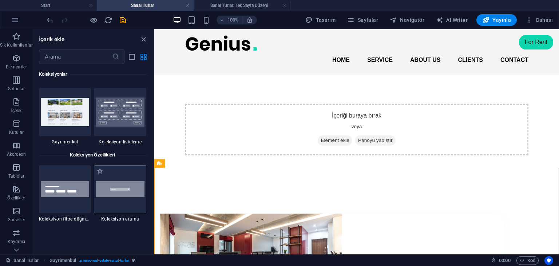
click at [112, 196] on img at bounding box center [120, 189] width 49 height 16
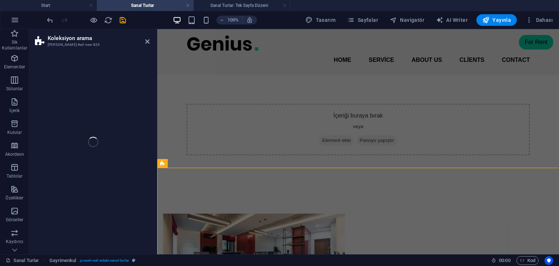
scroll to position [639, 0]
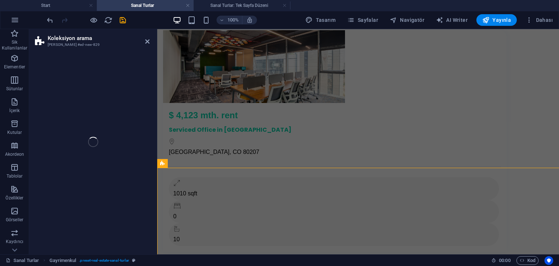
select select "px"
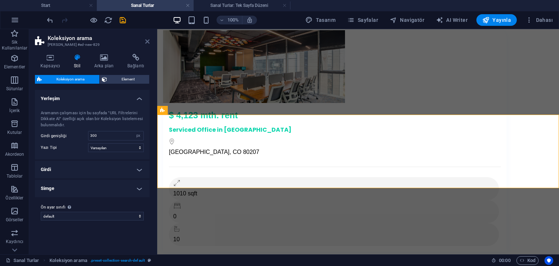
click at [145, 40] on icon at bounding box center [147, 42] width 4 height 6
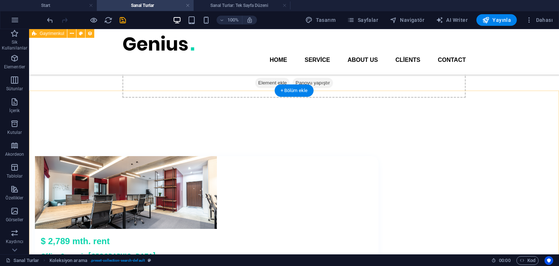
scroll to position [0, 0]
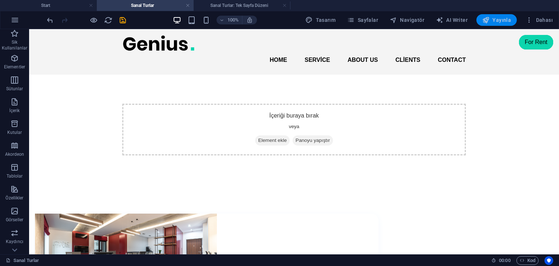
click at [510, 17] on span "Yayınla" at bounding box center [497, 19] width 29 height 7
